Goal: Task Accomplishment & Management: Manage account settings

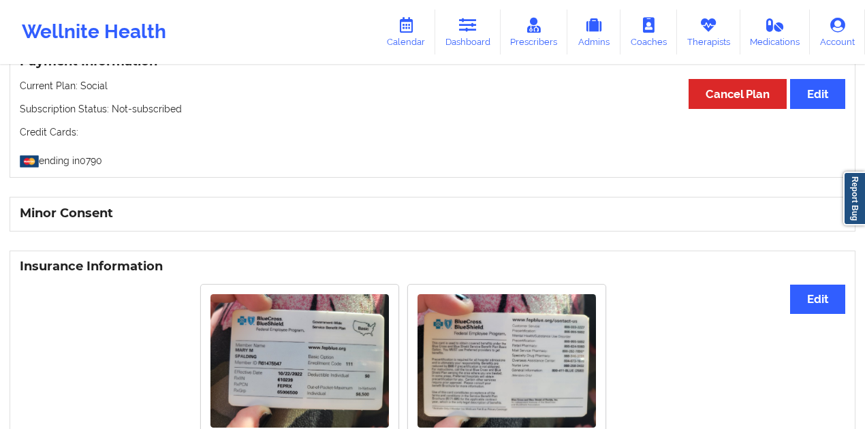
scroll to position [862, 0]
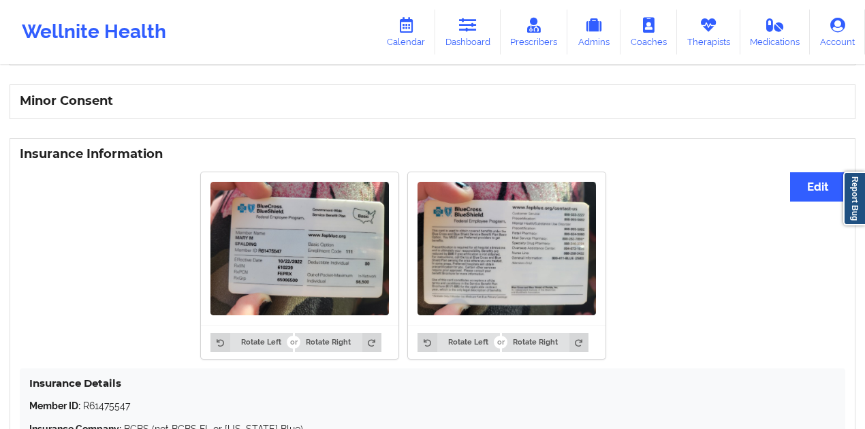
click at [465, 222] on img at bounding box center [506, 249] width 178 height 134
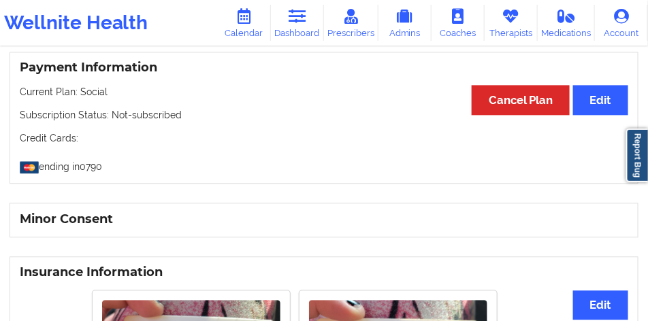
scroll to position [767, 0]
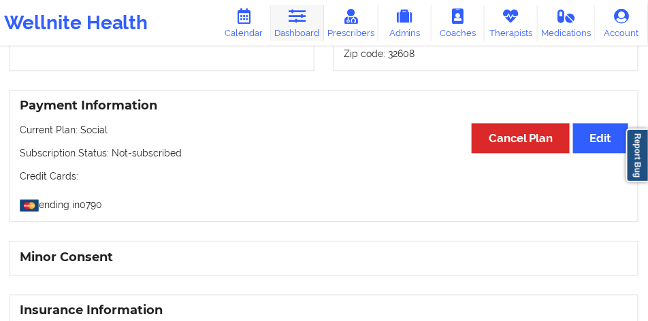
click at [316, 20] on link "Dashboard" at bounding box center [297, 23] width 53 height 36
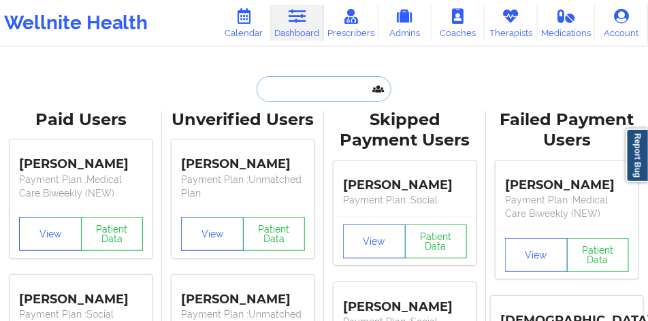
click at [321, 86] on input "text" at bounding box center [324, 89] width 135 height 26
paste input "[PERSON_NAME]'s"
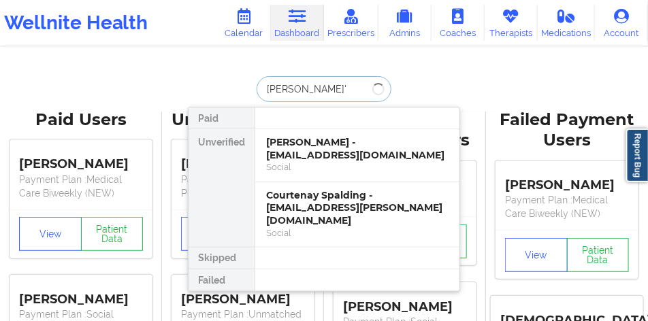
type input "[PERSON_NAME]"
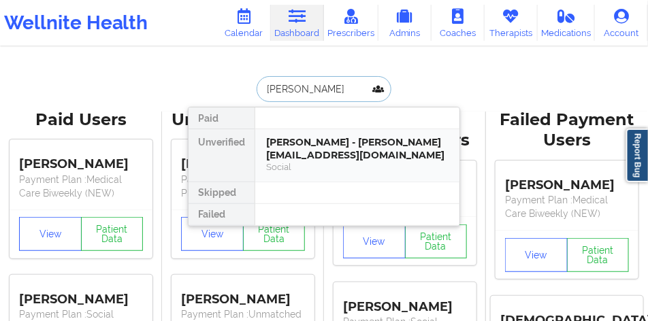
click at [316, 142] on div "[PERSON_NAME] - [PERSON_NAME][EMAIL_ADDRESS][DOMAIN_NAME]" at bounding box center [357, 148] width 182 height 25
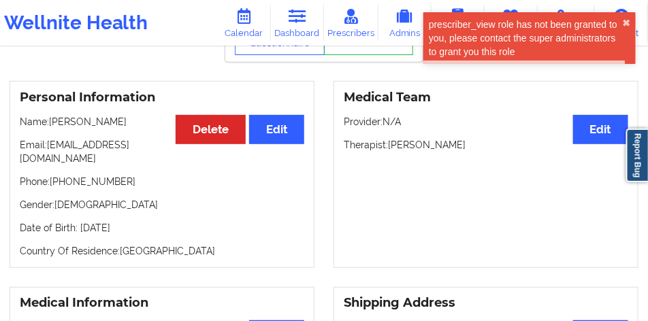
scroll to position [92, 0]
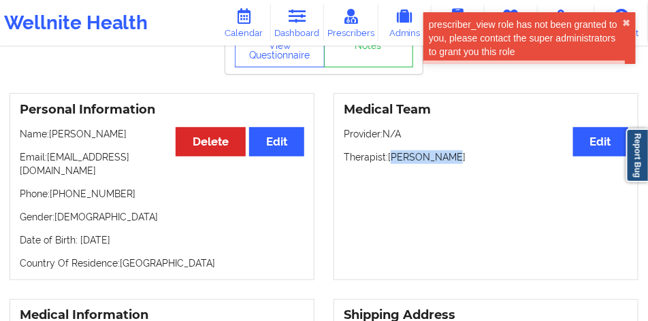
drag, startPoint x: 399, startPoint y: 160, endPoint x: 447, endPoint y: 159, distance: 48.3
click at [447, 159] on p "Therapist: [PERSON_NAME]" at bounding box center [486, 157] width 285 height 14
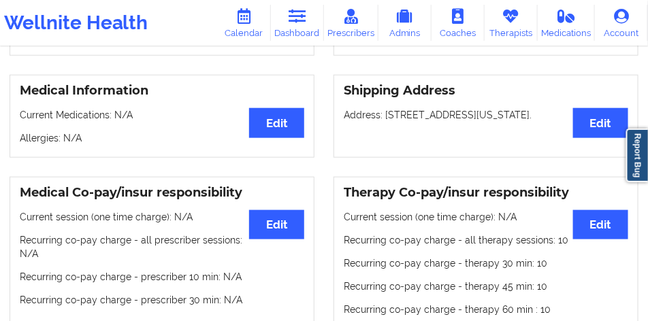
scroll to position [306, 0]
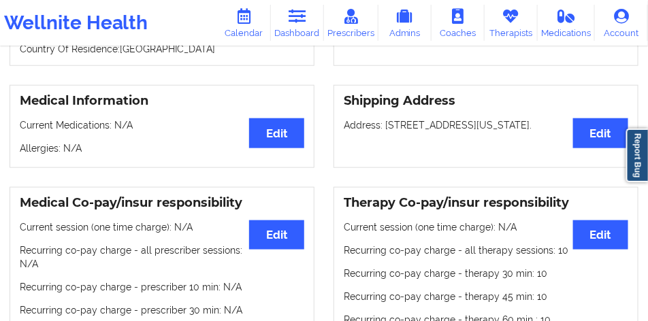
drag, startPoint x: 441, startPoint y: 131, endPoint x: 387, endPoint y: 116, distance: 55.4
click at [387, 118] on p "Address: [STREET_ADDRESS][US_STATE]." at bounding box center [486, 125] width 285 height 14
drag, startPoint x: 385, startPoint y: 116, endPoint x: 443, endPoint y: 132, distance: 60.1
click at [443, 132] on p "Address: [STREET_ADDRESS][US_STATE]." at bounding box center [486, 125] width 285 height 14
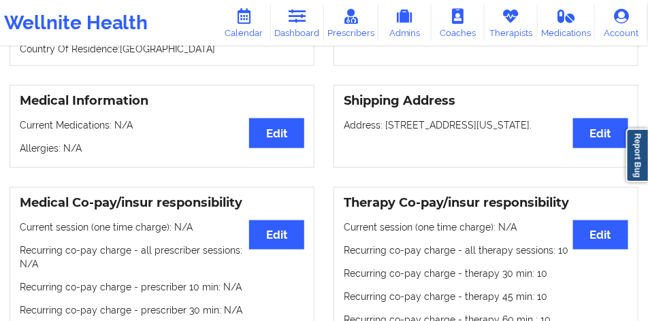
click at [443, 132] on p "Address: [STREET_ADDRESS][US_STATE]." at bounding box center [486, 125] width 285 height 14
drag, startPoint x: 443, startPoint y: 132, endPoint x: 385, endPoint y: 114, distance: 60.5
click at [385, 118] on p "Address: [STREET_ADDRESS][US_STATE]." at bounding box center [486, 125] width 285 height 14
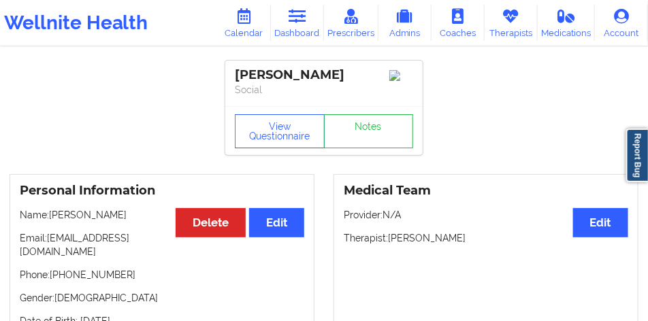
scroll to position [0, 0]
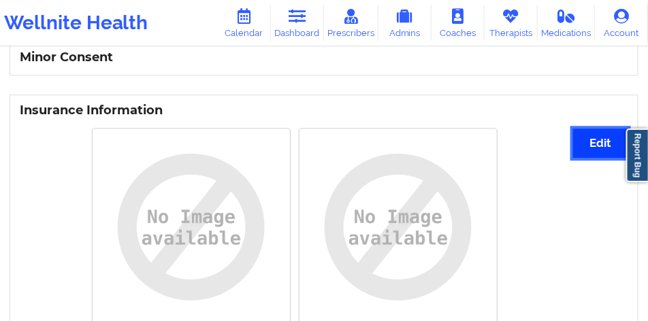
click at [609, 133] on button "Edit" at bounding box center [600, 143] width 55 height 29
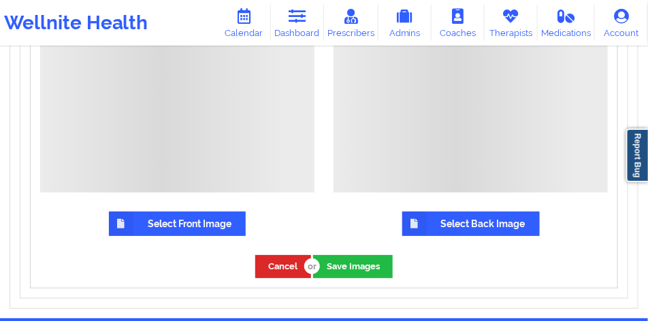
scroll to position [1245, 0]
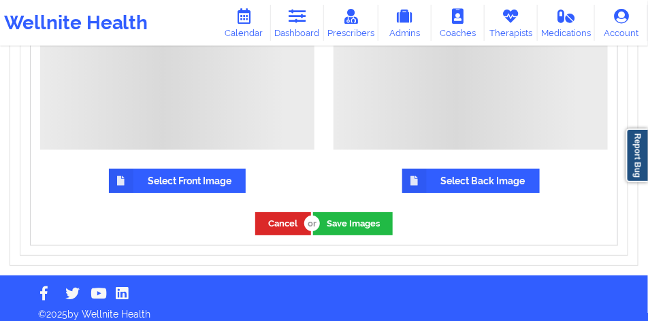
click at [206, 169] on label "Select Front Image" at bounding box center [177, 181] width 137 height 25
click at [0, 0] on input "Select Front Image" at bounding box center [0, 0] width 0 height 0
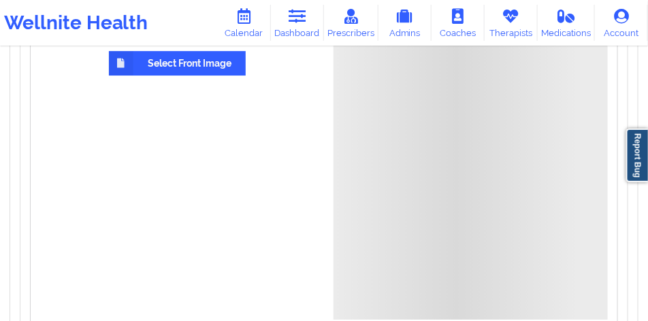
click at [444, 165] on div at bounding box center [471, 183] width 274 height 274
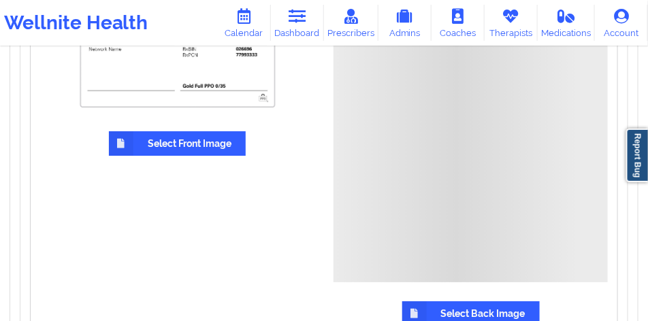
scroll to position [1204, 0]
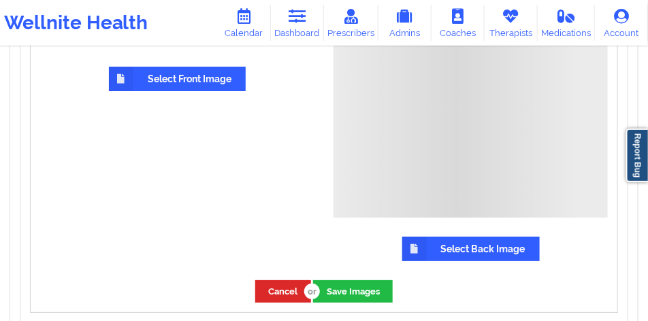
click at [434, 240] on label "Select Back Image" at bounding box center [471, 249] width 138 height 25
click at [0, 0] on input "Select Back Image" at bounding box center [0, 0] width 0 height 0
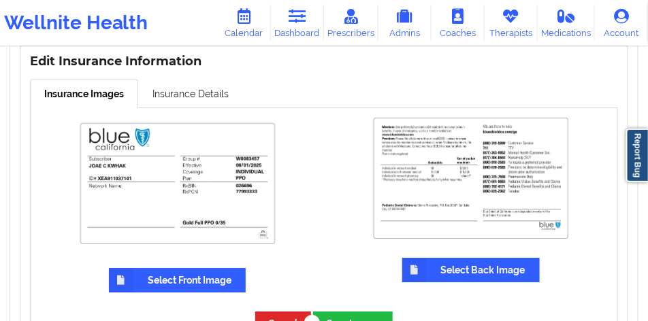
scroll to position [1000, 0]
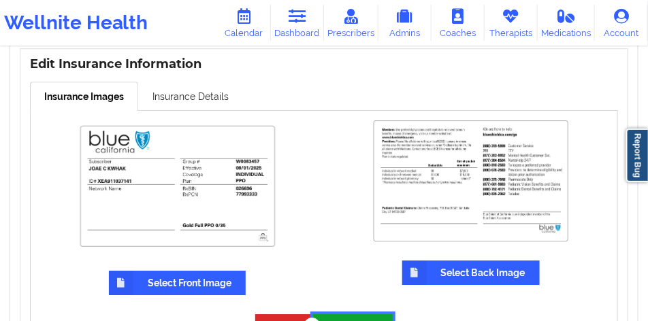
click at [331, 315] on button "Save Images" at bounding box center [353, 326] width 80 height 22
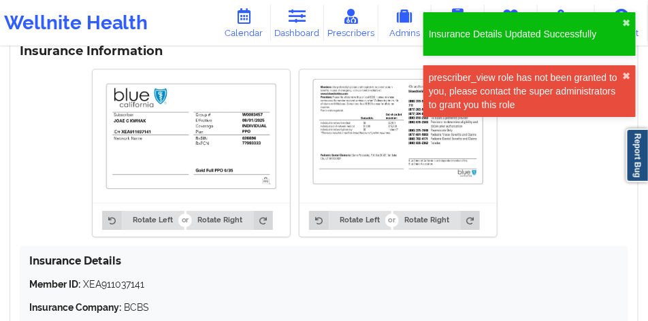
scroll to position [878, 0]
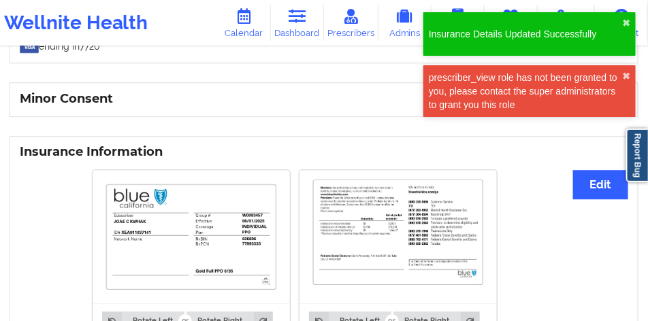
click at [569, 167] on div "Rotate Left Rotate Right Rotate Left Rotate Right" at bounding box center [295, 253] width 550 height 185
click at [590, 174] on button "Edit" at bounding box center [600, 184] width 55 height 29
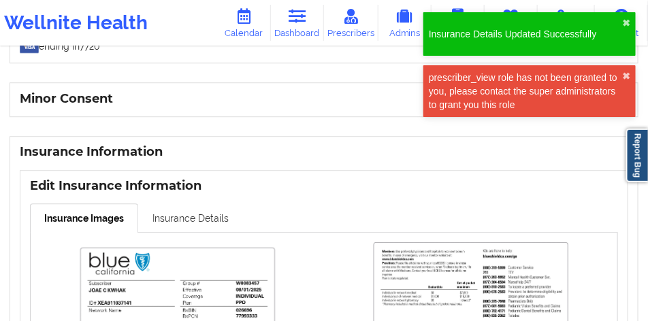
click at [170, 204] on link "Insurance Details" at bounding box center [190, 218] width 105 height 29
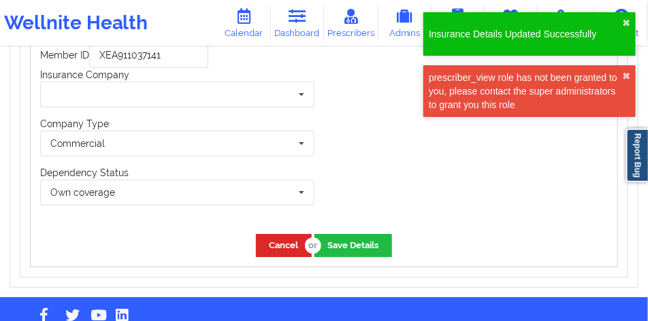
scroll to position [1087, 0]
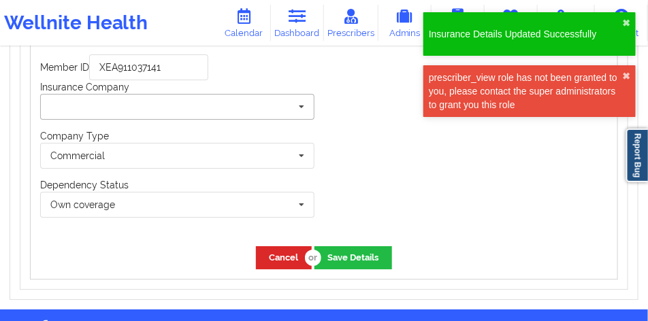
click at [231, 108] on input "text" at bounding box center [178, 107] width 273 height 25
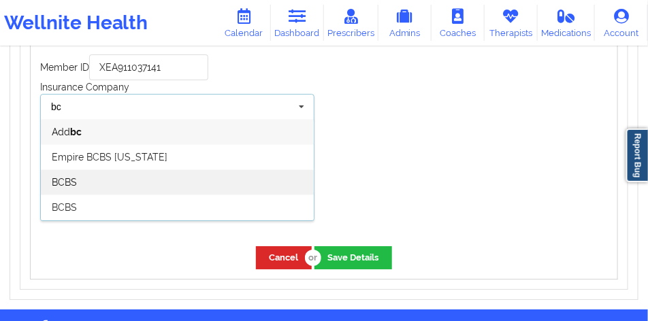
type input "bc"
click at [180, 170] on div "BCBS" at bounding box center [177, 182] width 273 height 25
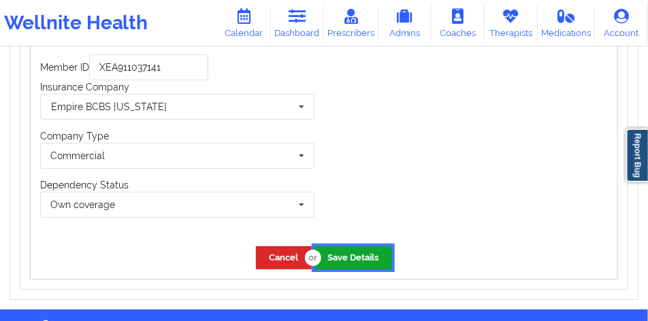
click at [356, 246] on button "Save Details" at bounding box center [354, 257] width 78 height 22
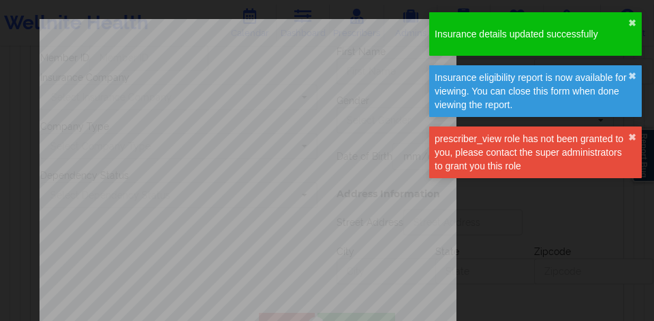
type input "XEA911037141"
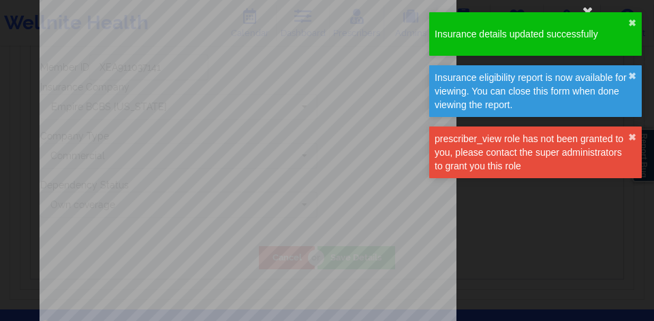
scroll to position [68, 0]
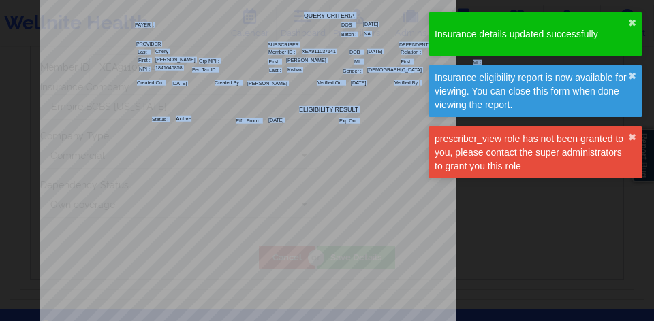
click at [214, 123] on div "ELIGIBILITY INQUIRY REPORT [DATE] QUERY CRITERIA PAYER : DOS : Batch : PROVIDER…" at bounding box center [326, 220] width 575 height 539
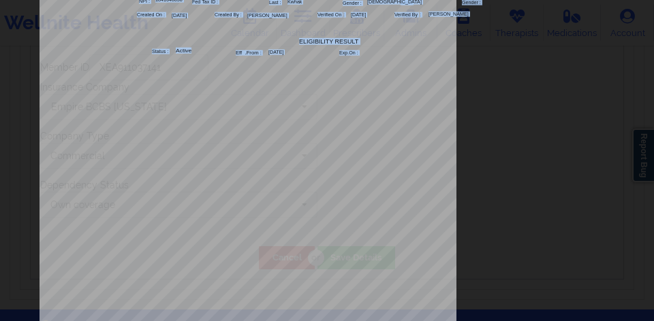
scroll to position [136, 0]
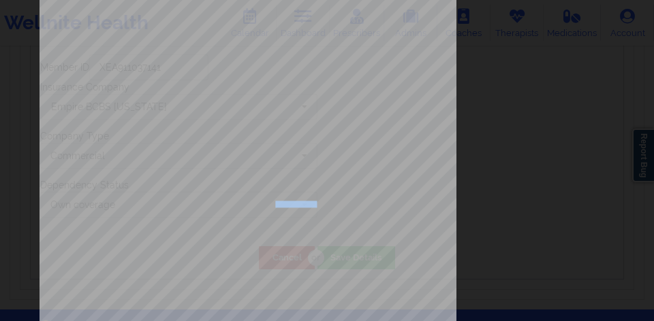
drag, startPoint x: 263, startPoint y: 203, endPoint x: 300, endPoint y: 205, distance: 37.5
click at [300, 205] on span "Effective Date : [DATE]" at bounding box center [269, 204] width 221 height 5
click at [304, 203] on span "Effective Date : [DATE]" at bounding box center [269, 204] width 221 height 5
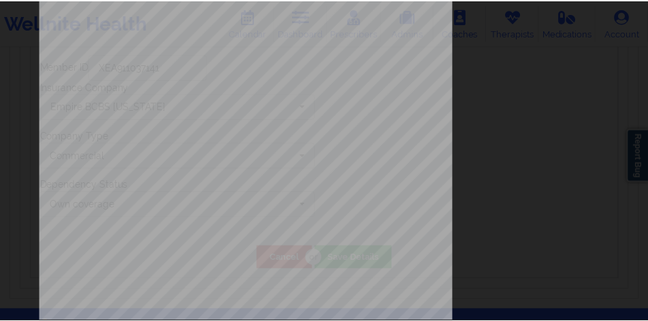
scroll to position [0, 0]
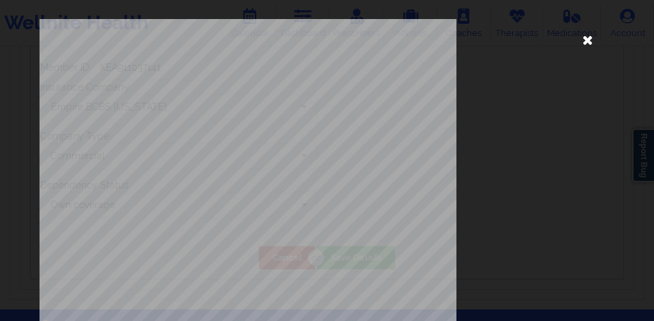
click at [581, 39] on icon at bounding box center [587, 40] width 22 height 22
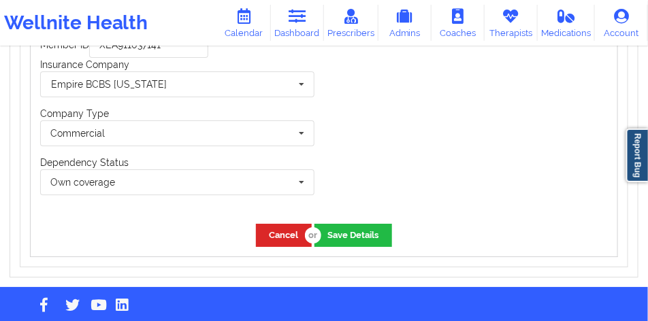
scroll to position [1121, 0]
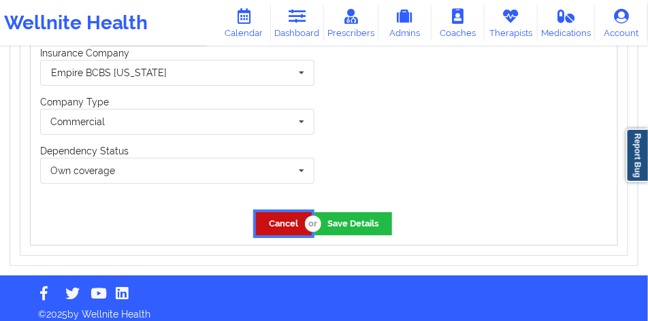
click at [285, 212] on button "Cancel" at bounding box center [284, 223] width 56 height 22
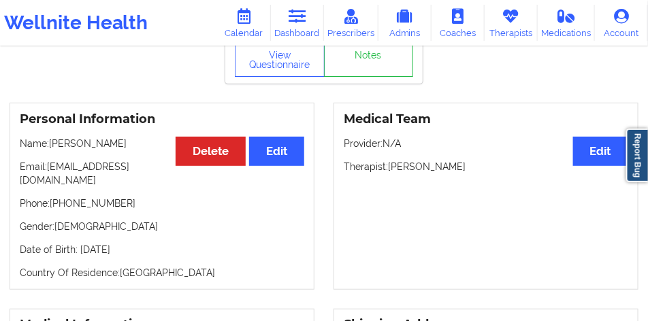
scroll to position [0, 0]
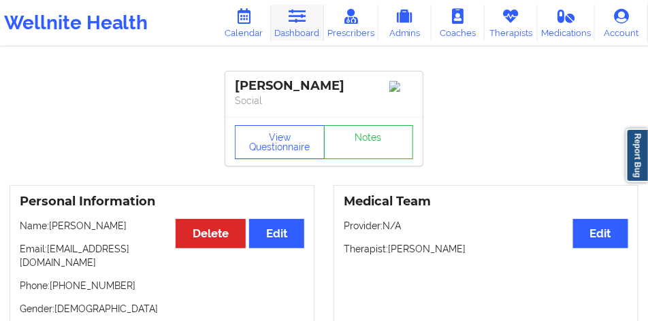
click at [294, 19] on icon at bounding box center [297, 16] width 18 height 15
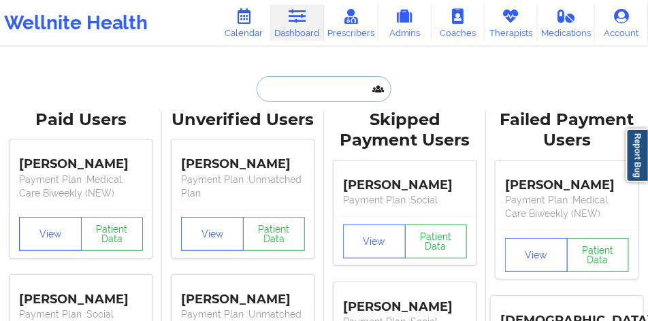
paste input "[PERSON_NAME] [PERSON_NAME]"
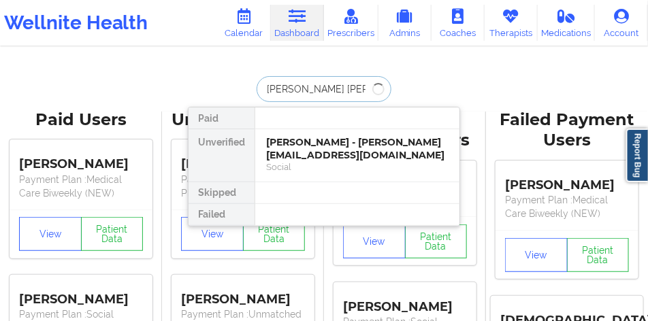
type input "[PERSON_NAME] [PERSON_NAME]"
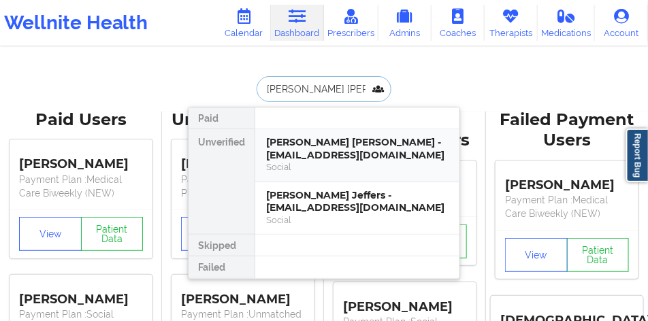
click at [298, 142] on div "[PERSON_NAME] [PERSON_NAME] - [EMAIL_ADDRESS][DOMAIN_NAME]" at bounding box center [357, 148] width 182 height 25
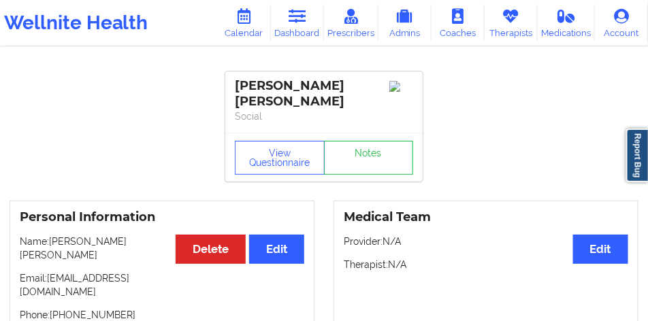
click at [285, 84] on div "[PERSON_NAME] [PERSON_NAME]" at bounding box center [324, 93] width 178 height 31
drag, startPoint x: 284, startPoint y: 84, endPoint x: 251, endPoint y: 91, distance: 33.3
click at [251, 91] on div "[PERSON_NAME] [PERSON_NAME]" at bounding box center [324, 93] width 178 height 31
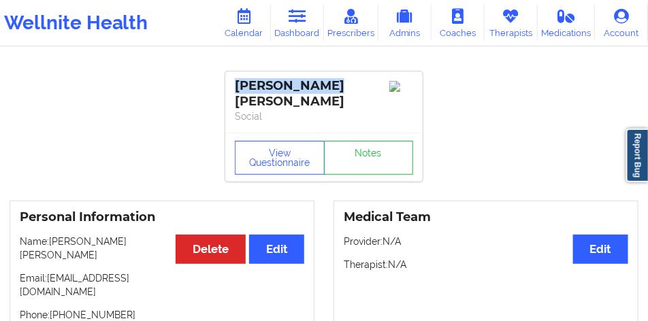
drag, startPoint x: 251, startPoint y: 91, endPoint x: 302, endPoint y: 86, distance: 50.6
click at [302, 86] on div "[PERSON_NAME] [PERSON_NAME]" at bounding box center [324, 93] width 178 height 31
copy div "[PERSON_NAME] [PERSON_NAME]"
click at [306, 35] on link "Dashboard" at bounding box center [297, 23] width 53 height 36
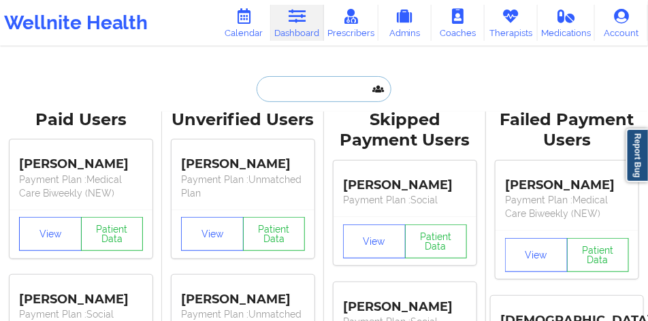
paste input "[PERSON_NAME] [PERSON_NAME]"
type input "[PERSON_NAME] [PERSON_NAME]"
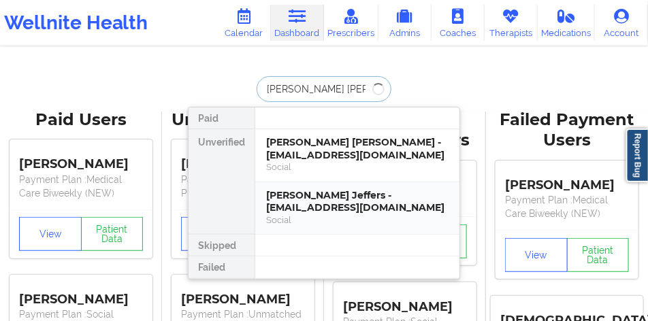
click at [304, 200] on div "[PERSON_NAME] Jeffers - [EMAIL_ADDRESS][DOMAIN_NAME]" at bounding box center [357, 201] width 182 height 25
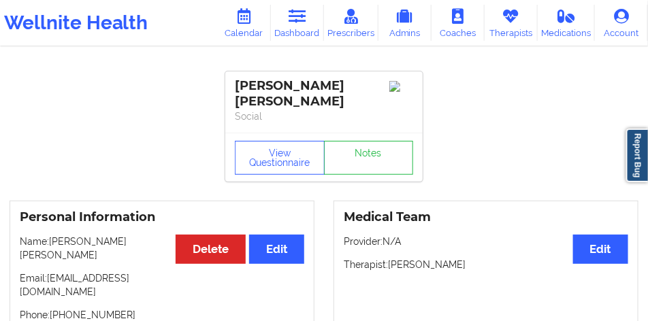
click at [266, 91] on div "[PERSON_NAME] [PERSON_NAME]" at bounding box center [324, 93] width 178 height 31
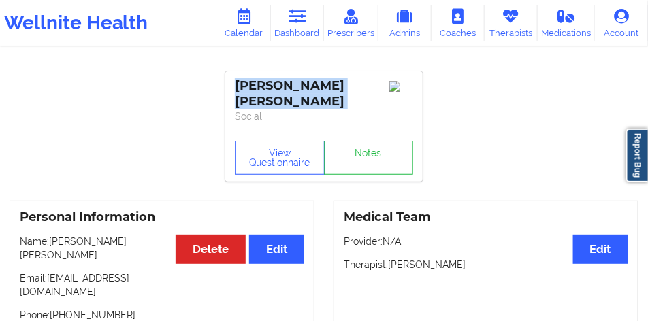
click at [266, 91] on div "[PERSON_NAME] [PERSON_NAME]" at bounding box center [324, 93] width 178 height 31
copy div "[PERSON_NAME] [PERSON_NAME]"
click at [276, 20] on link "Dashboard" at bounding box center [297, 23] width 53 height 36
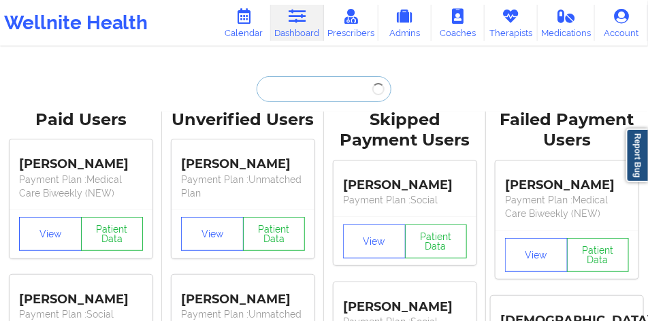
paste input "[PERSON_NAME] [PERSON_NAME]"
type input "[PERSON_NAME] [PERSON_NAME]"
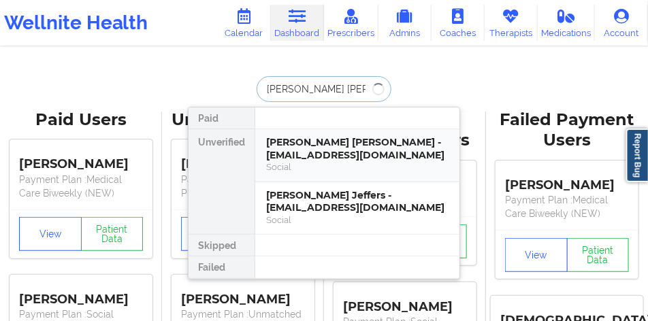
click at [309, 166] on div "Social" at bounding box center [357, 167] width 182 height 12
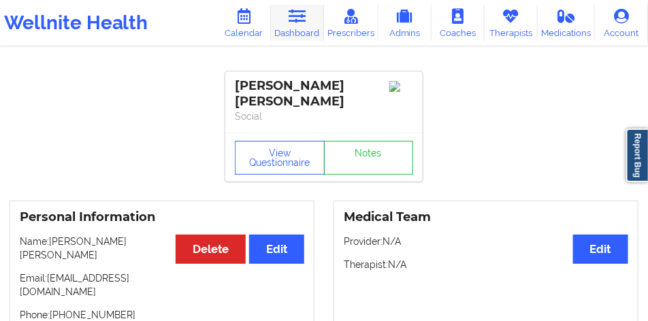
drag, startPoint x: 289, startPoint y: 9, endPoint x: 294, endPoint y: 37, distance: 29.0
click at [289, 9] on icon at bounding box center [297, 16] width 18 height 15
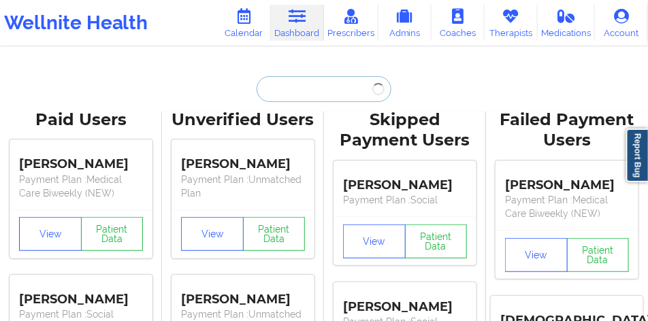
paste input "[PERSON_NAME] [PERSON_NAME]"
type input "[PERSON_NAME] [PERSON_NAME]"
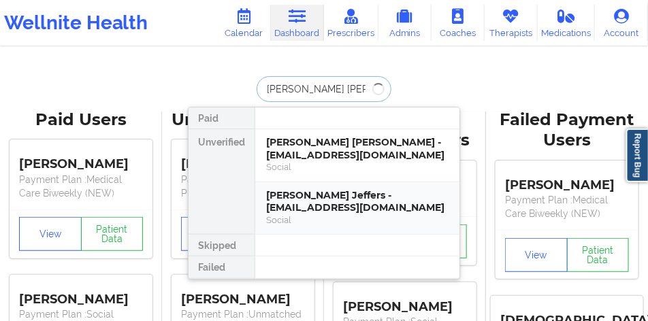
click at [323, 211] on div "[PERSON_NAME] Jeffers - [EMAIL_ADDRESS][DOMAIN_NAME]" at bounding box center [357, 201] width 182 height 25
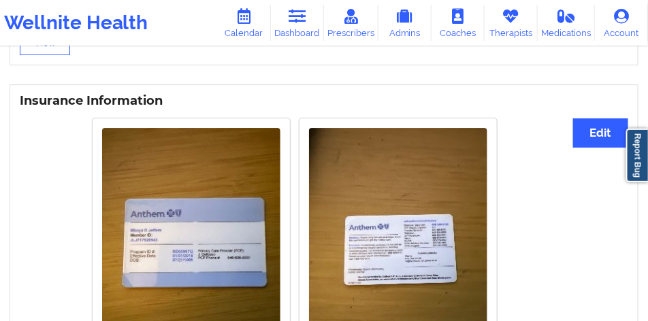
scroll to position [1015, 0]
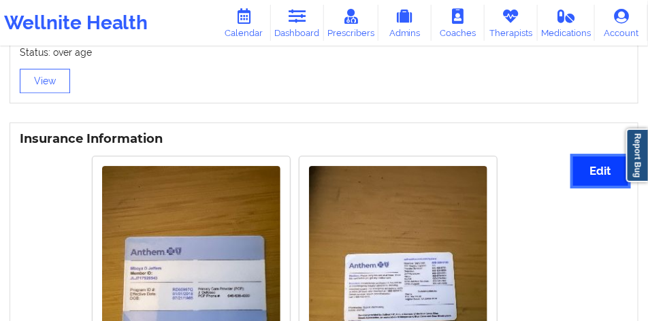
click at [587, 157] on button "Edit" at bounding box center [600, 171] width 55 height 29
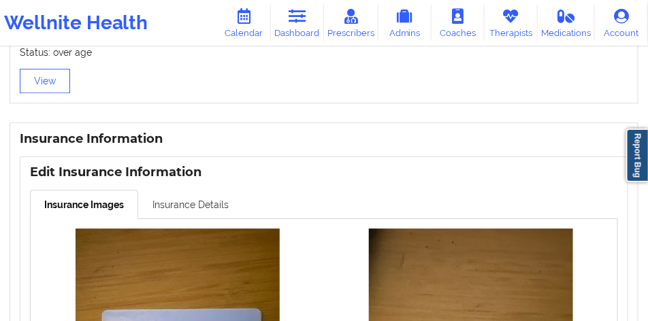
click at [236, 190] on link "Insurance Details" at bounding box center [190, 204] width 105 height 29
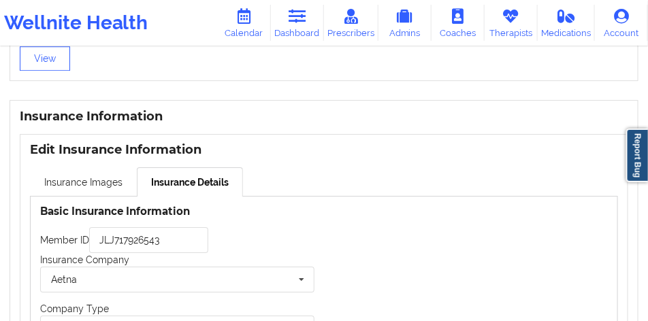
scroll to position [1083, 0]
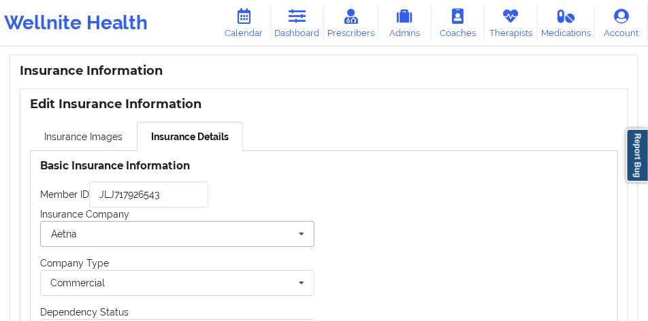
click at [237, 222] on input "text" at bounding box center [178, 234] width 273 height 25
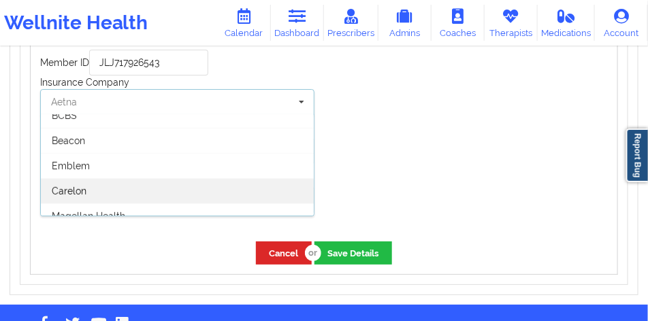
scroll to position [174, 0]
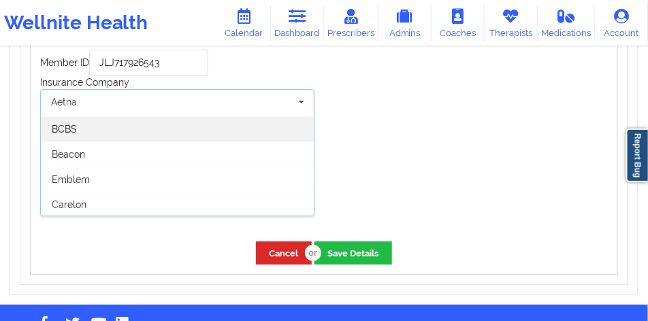
click at [225, 116] on div "BCBS" at bounding box center [177, 128] width 273 height 25
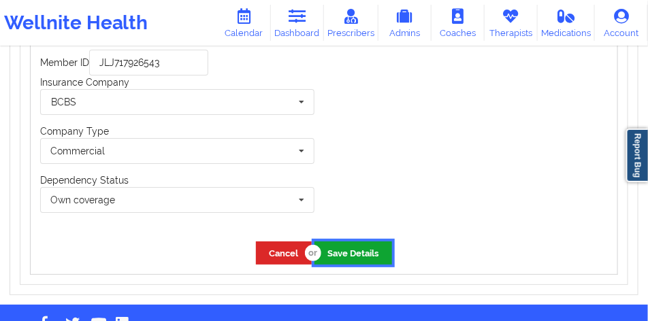
click at [334, 242] on button "Save Details" at bounding box center [354, 253] width 78 height 22
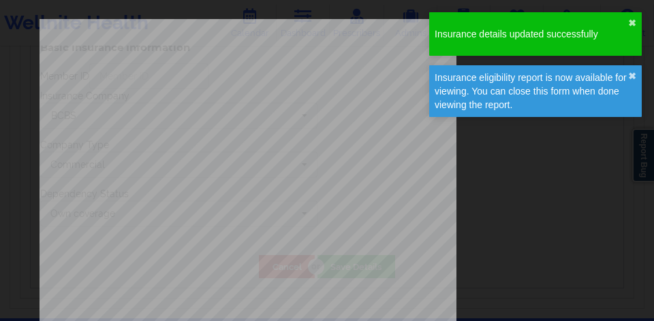
scroll to position [907, 0]
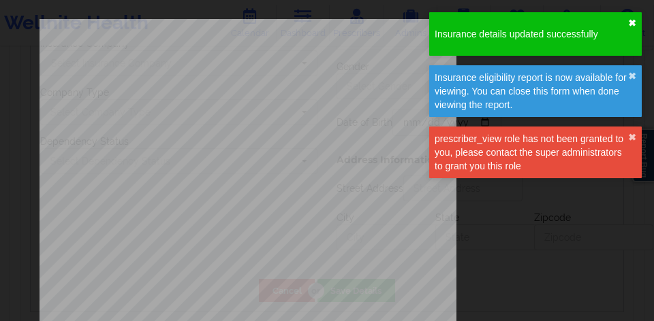
click at [634, 27] on button "✖︎" at bounding box center [632, 23] width 8 height 11
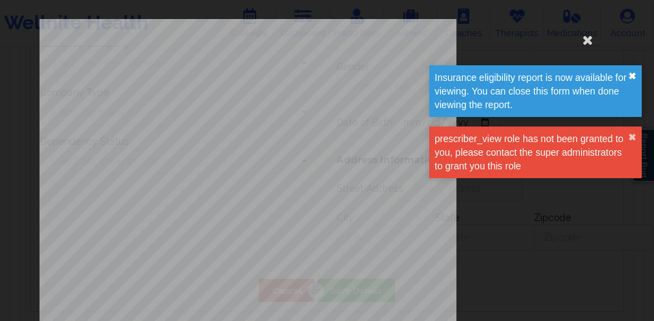
click at [634, 71] on div "Insurance eligibility report is now available for viewing. You can close this f…" at bounding box center [535, 91] width 212 height 52
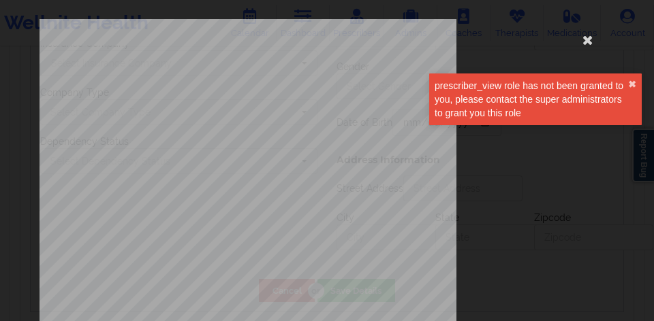
type input "JLJ717926543"
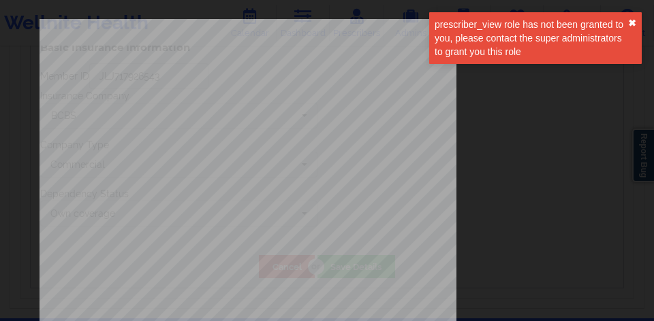
click at [631, 25] on button "✖︎" at bounding box center [632, 23] width 8 height 11
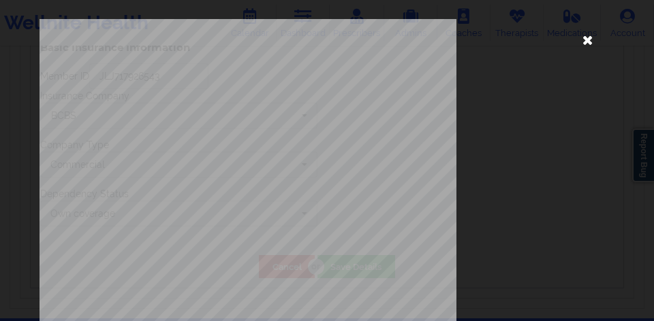
click at [579, 42] on icon at bounding box center [587, 40] width 22 height 22
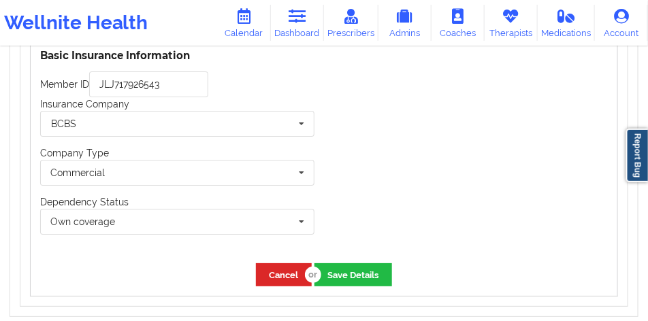
scroll to position [1181, 0]
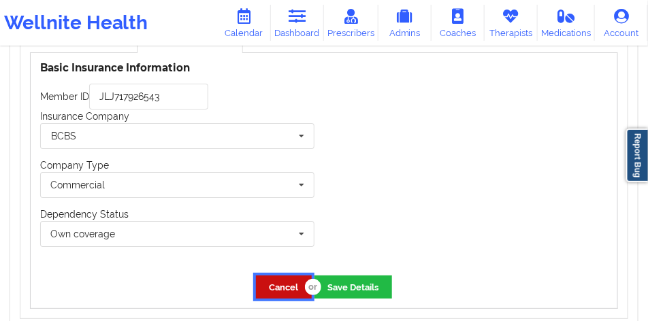
click at [296, 276] on button "Cancel" at bounding box center [284, 287] width 56 height 22
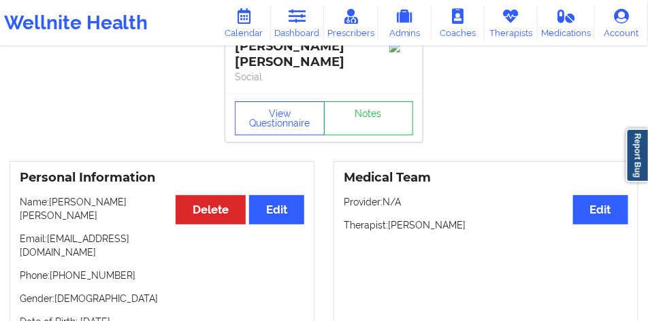
scroll to position [74, 0]
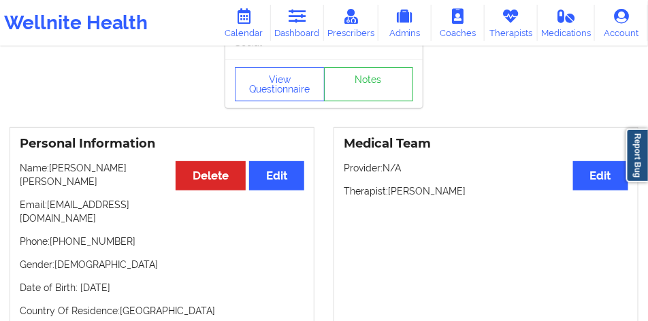
click at [114, 198] on p "Email: [EMAIL_ADDRESS][DOMAIN_NAME]" at bounding box center [162, 211] width 285 height 27
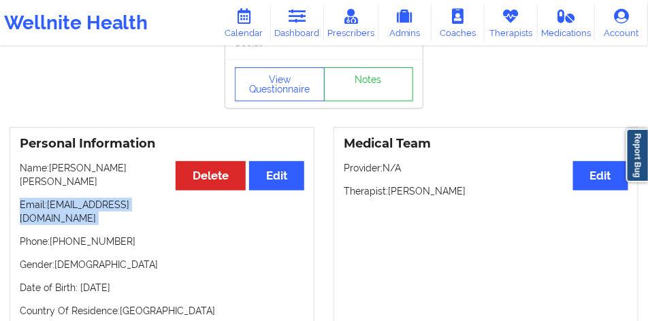
click at [114, 198] on p "Email: [EMAIL_ADDRESS][DOMAIN_NAME]" at bounding box center [162, 211] width 285 height 27
click at [67, 198] on p "Email: [EMAIL_ADDRESS][DOMAIN_NAME]" at bounding box center [162, 211] width 285 height 27
drag, startPoint x: 67, startPoint y: 179, endPoint x: 140, endPoint y: 179, distance: 72.2
click at [140, 198] on p "Email: [EMAIL_ADDRESS][DOMAIN_NAME]" at bounding box center [162, 211] width 285 height 27
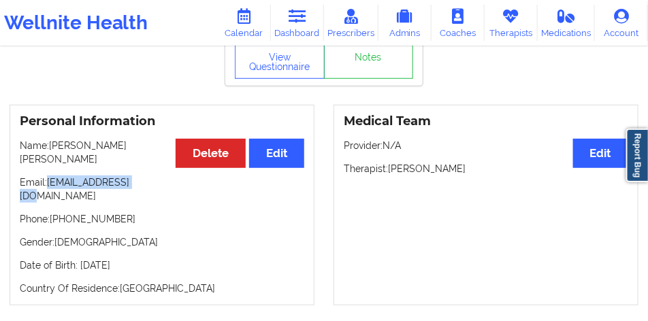
scroll to position [108, 0]
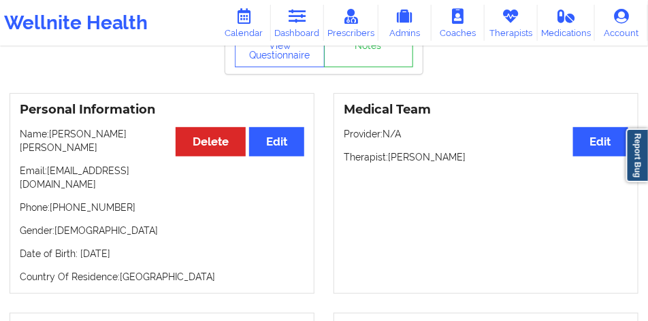
click at [104, 201] on p "Phone: [PHONE_NUMBER]" at bounding box center [162, 208] width 285 height 14
drag, startPoint x: 103, startPoint y: 164, endPoint x: 113, endPoint y: 166, distance: 9.7
click at [113, 201] on p "Phone: [PHONE_NUMBER]" at bounding box center [162, 208] width 285 height 14
click at [103, 201] on p "Phone: [PHONE_NUMBER]" at bounding box center [162, 208] width 285 height 14
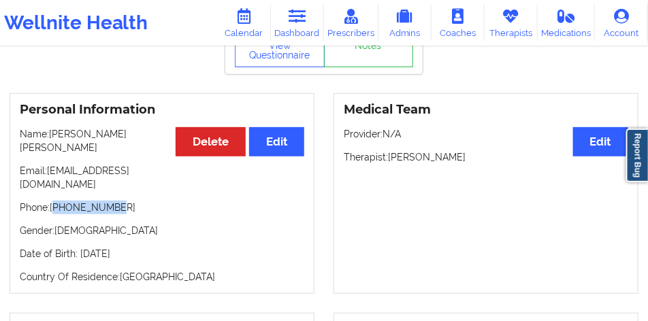
click at [103, 201] on p "Phone: [PHONE_NUMBER]" at bounding box center [162, 208] width 285 height 14
copy p "19295843953"
